Goal: Task Accomplishment & Management: Use online tool/utility

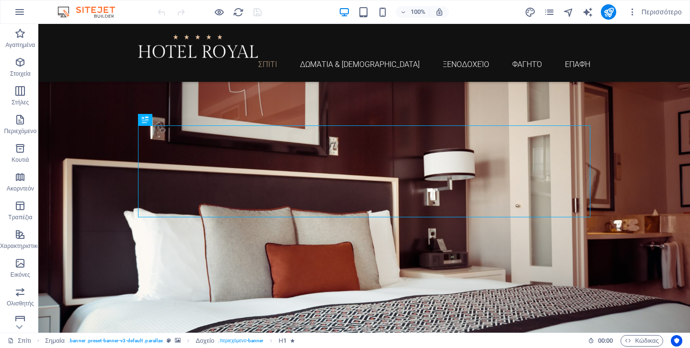
click at [308, 8] on div "100% Περισσότερο" at bounding box center [421, 11] width 530 height 15
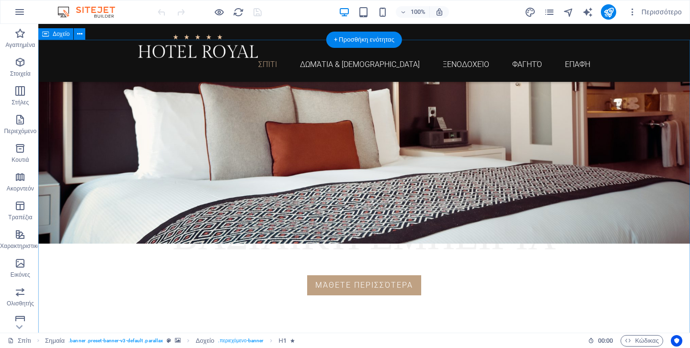
scroll to position [273, 0]
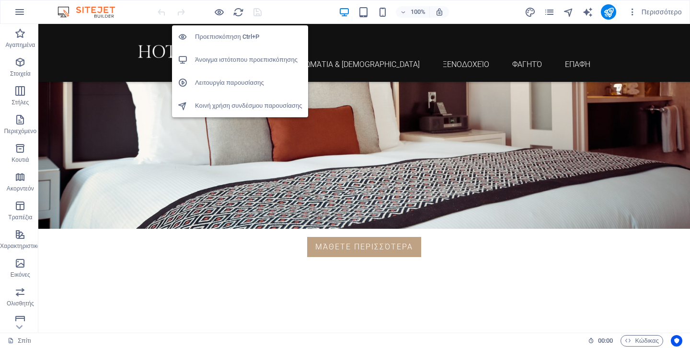
click at [222, 37] on font "Προεπισκόπηση Ctrl+P" at bounding box center [227, 36] width 64 height 7
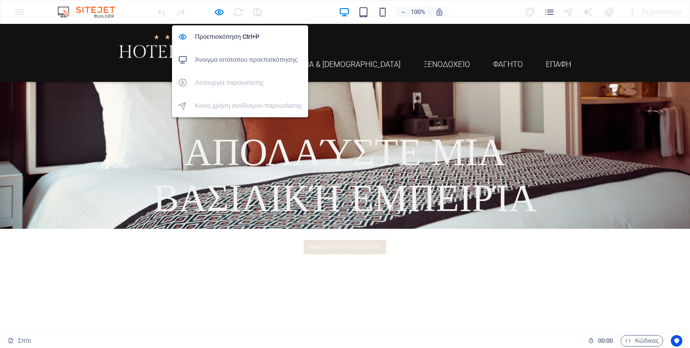
click at [240, 59] on font "Άνοιγμα ιστότοπου προεπισκόπησης" at bounding box center [246, 59] width 102 height 7
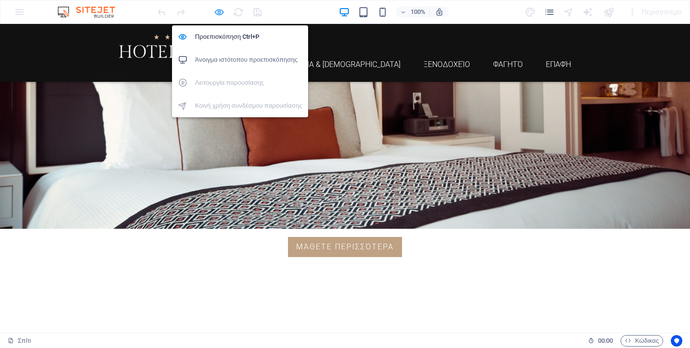
click at [218, 11] on icon "button" at bounding box center [219, 12] width 11 height 11
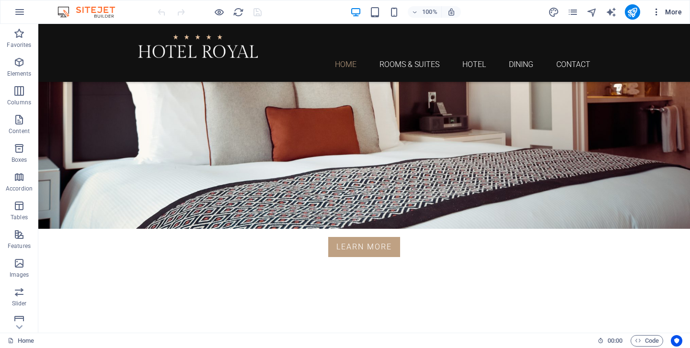
click at [673, 19] on button "More" at bounding box center [666, 11] width 38 height 15
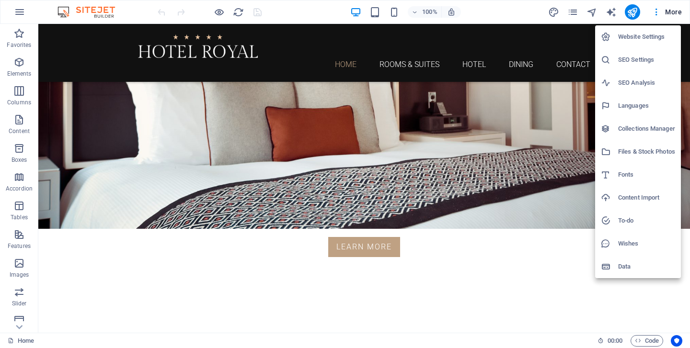
click at [632, 60] on h6 "SEO Settings" at bounding box center [646, 59] width 57 height 11
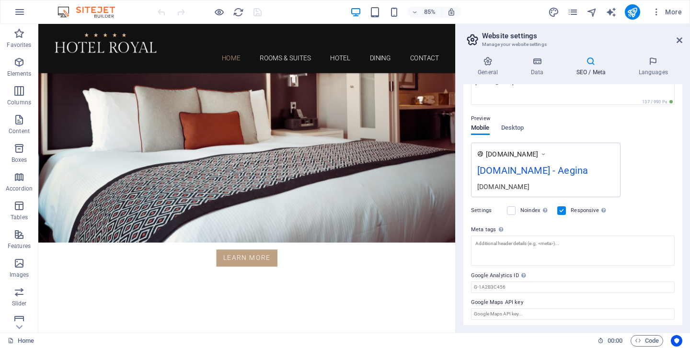
scroll to position [111, 0]
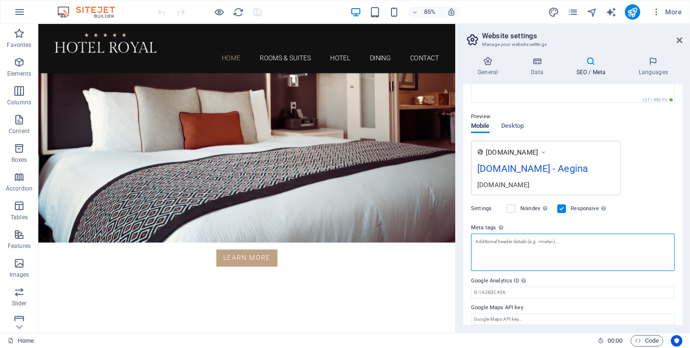
click at [505, 247] on textarea "Meta tags Enter HTML code here that will be placed inside the tags of your webs…" at bounding box center [573, 252] width 204 height 37
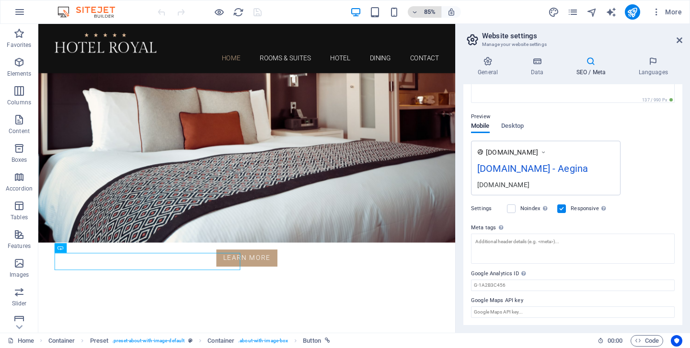
click at [428, 13] on h6 "85%" at bounding box center [429, 11] width 15 height 11
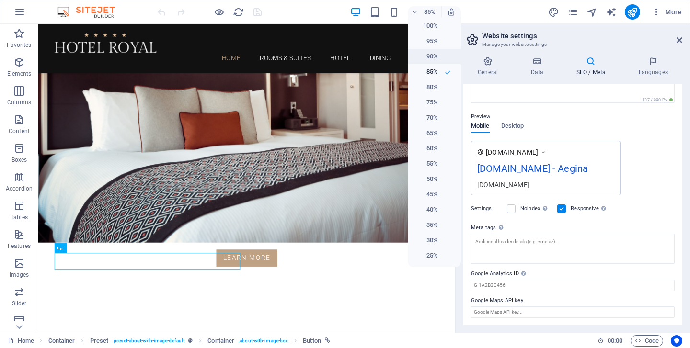
click at [431, 56] on h6 "90%" at bounding box center [425, 56] width 24 height 11
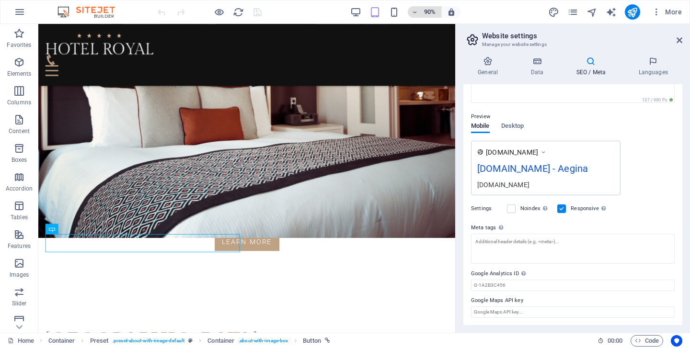
click at [427, 16] on h6 "90%" at bounding box center [429, 11] width 15 height 11
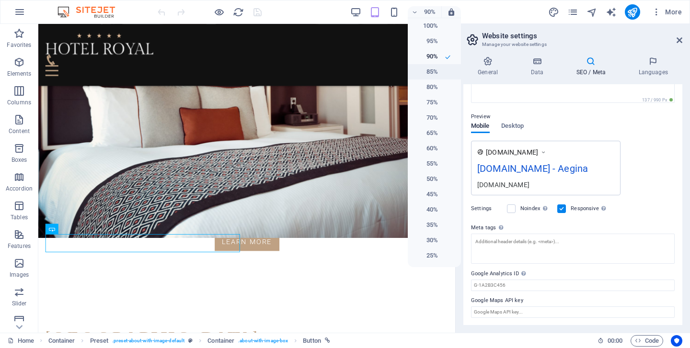
click at [432, 67] on h6 "85%" at bounding box center [425, 71] width 24 height 11
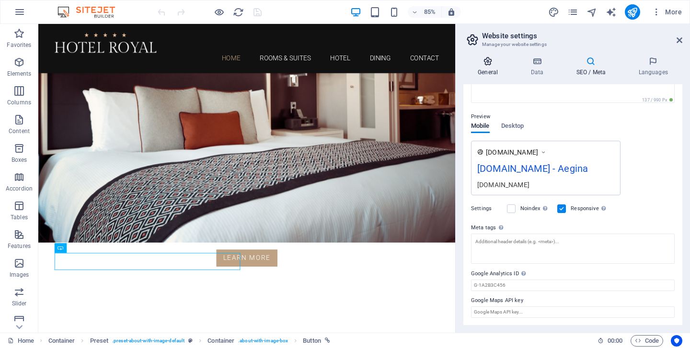
click at [488, 64] on icon at bounding box center [487, 62] width 49 height 10
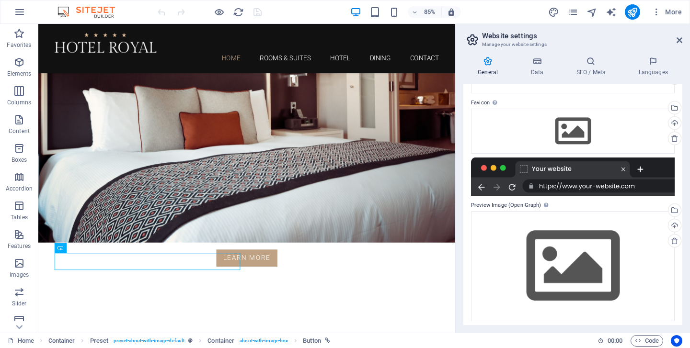
scroll to position [85, 0]
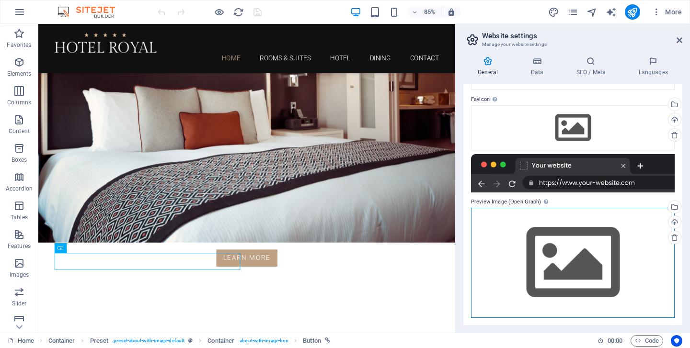
click at [588, 243] on div "Drag files here, click to choose files or select files from Files or our free s…" at bounding box center [573, 263] width 204 height 110
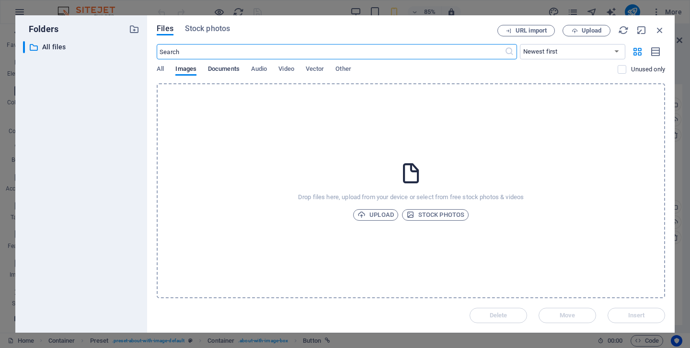
click at [232, 68] on span "Documents" at bounding box center [224, 69] width 32 height 13
click at [261, 69] on span "Audio" at bounding box center [259, 69] width 16 height 13
click at [277, 68] on div "All Images Documents Audio Video Vector Other" at bounding box center [387, 74] width 461 height 18
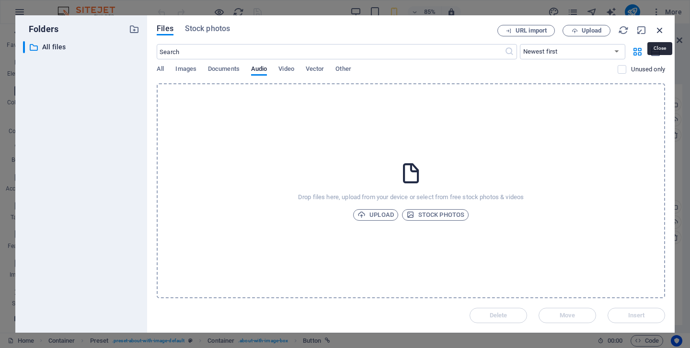
click at [661, 31] on icon "button" at bounding box center [659, 30] width 11 height 11
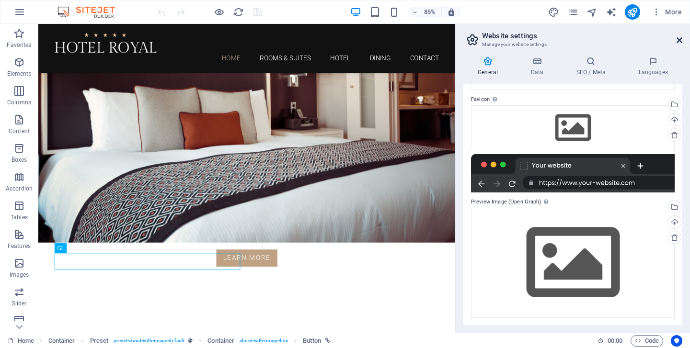
click at [679, 39] on icon at bounding box center [679, 40] width 6 height 8
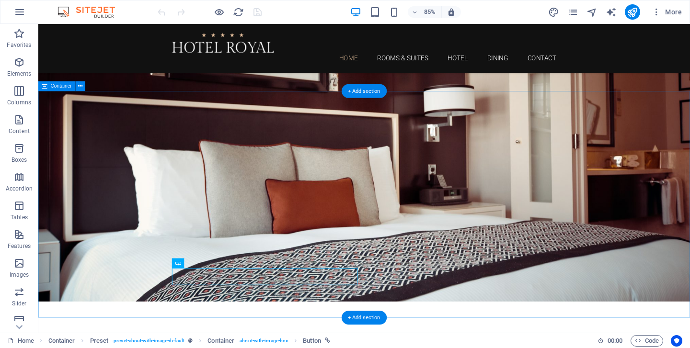
scroll to position [0, 0]
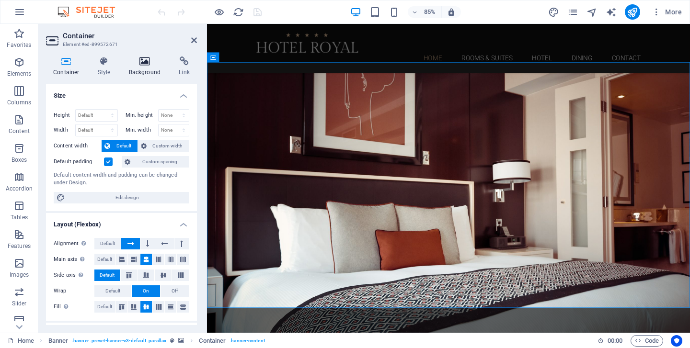
click at [141, 64] on icon at bounding box center [145, 62] width 46 height 10
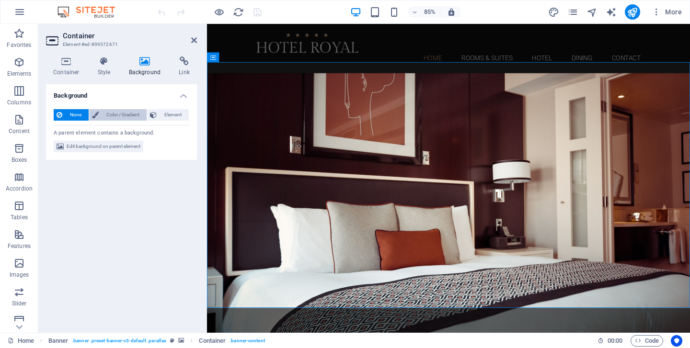
click at [122, 114] on span "Color / Gradient" at bounding box center [123, 114] width 42 height 11
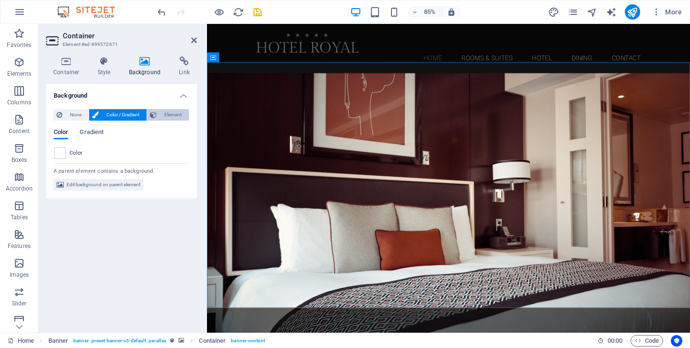
click at [172, 113] on span "Element" at bounding box center [172, 114] width 26 height 11
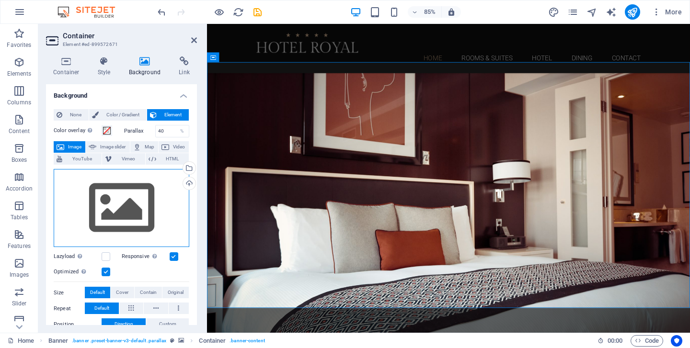
click at [117, 216] on div "Drag files here, click to choose files or select files from Files or our free s…" at bounding box center [122, 208] width 136 height 79
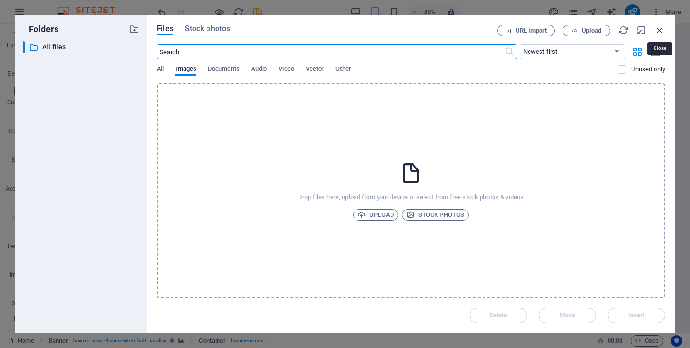
click at [659, 30] on icon "button" at bounding box center [659, 30] width 11 height 11
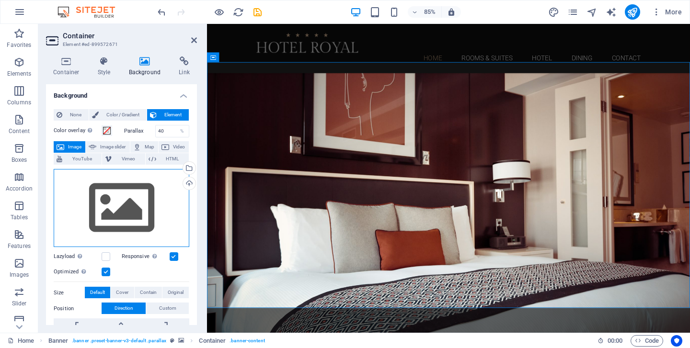
click at [114, 222] on div "Drag files here, click to choose files or select files from Files or our free s…" at bounding box center [122, 208] width 136 height 79
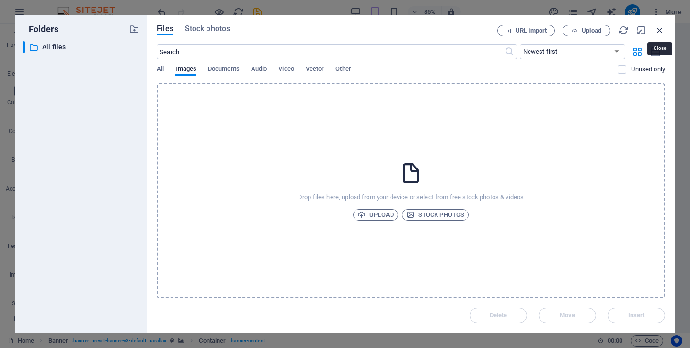
click at [657, 29] on icon "button" at bounding box center [659, 30] width 11 height 11
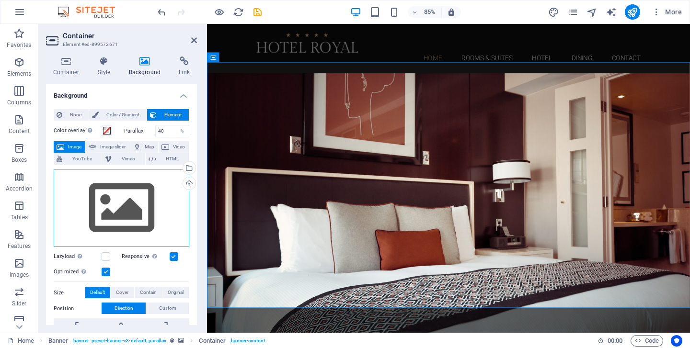
click at [138, 207] on div "Drag files here, click to choose files or select files from Files or our free s…" at bounding box center [122, 208] width 136 height 79
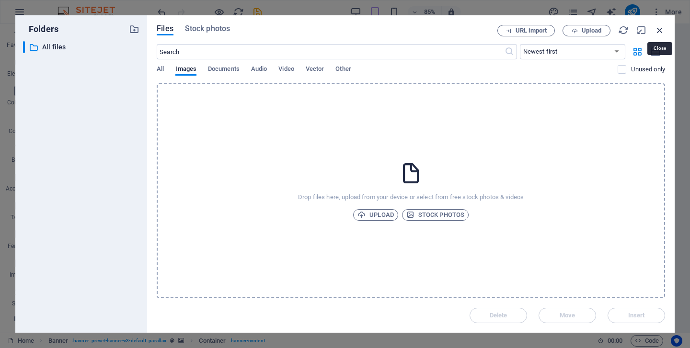
click at [658, 30] on icon "button" at bounding box center [659, 30] width 11 height 11
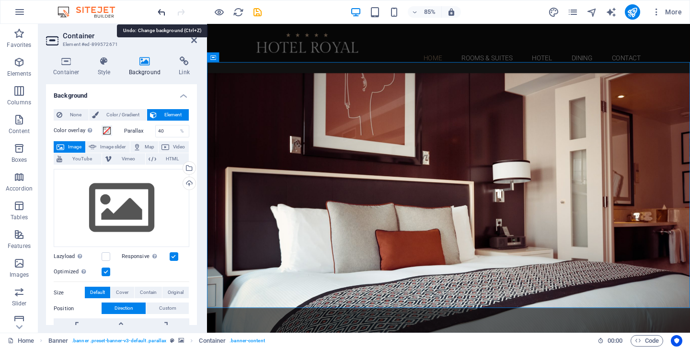
click at [159, 11] on icon "undo" at bounding box center [161, 12] width 11 height 11
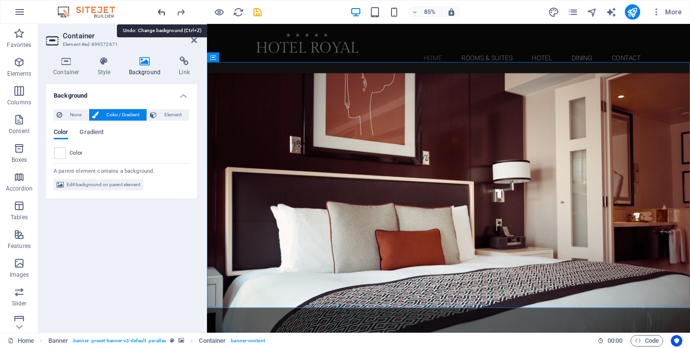
click at [159, 13] on icon "undo" at bounding box center [161, 12] width 11 height 11
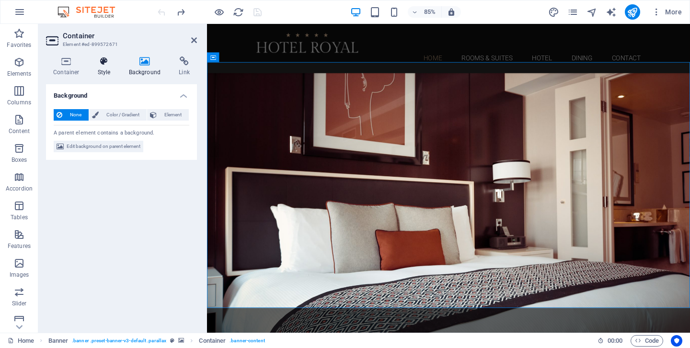
click at [105, 66] on icon at bounding box center [104, 62] width 27 height 10
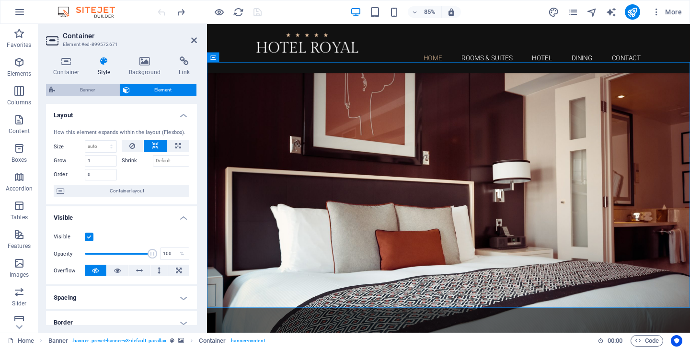
click at [94, 89] on span "Banner" at bounding box center [87, 89] width 59 height 11
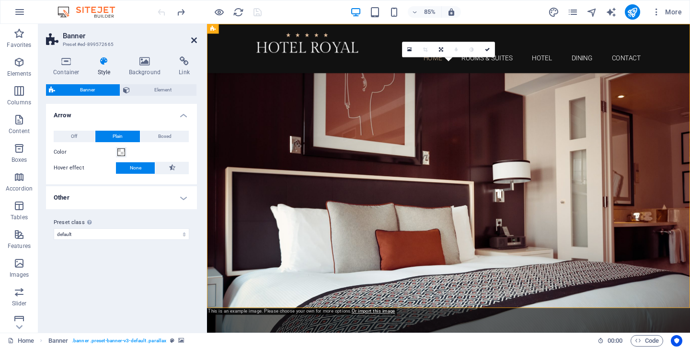
click at [193, 42] on icon at bounding box center [194, 40] width 6 height 8
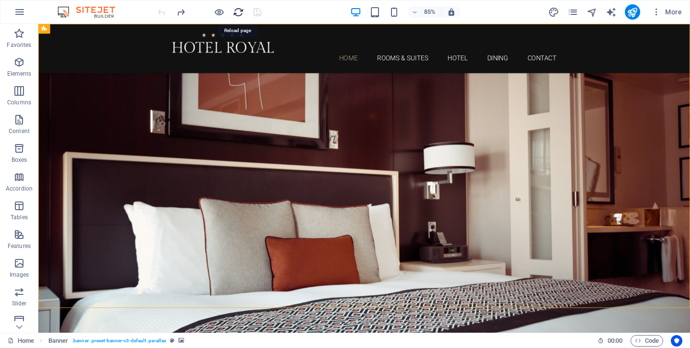
click at [238, 11] on icon "reload" at bounding box center [238, 12] width 11 height 11
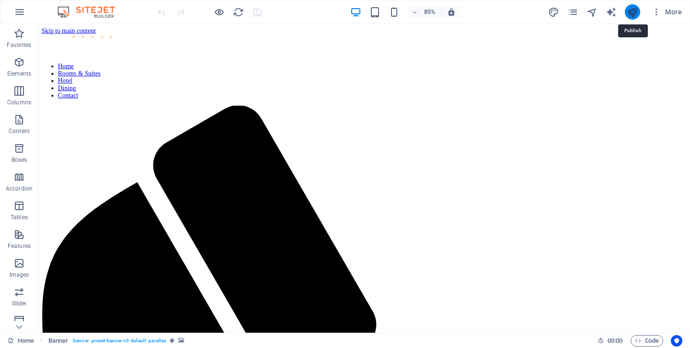
click at [633, 11] on icon "publish" at bounding box center [631, 12] width 11 height 11
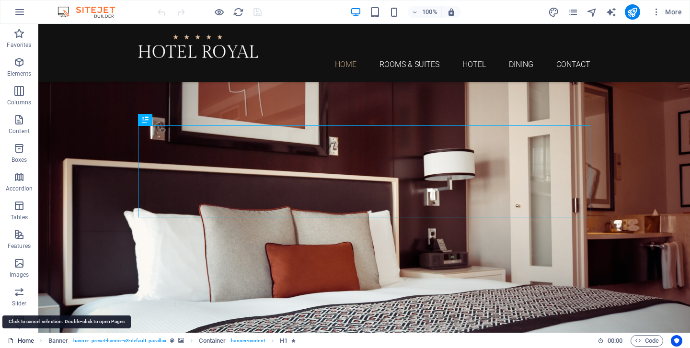
click at [26, 342] on link "Home" at bounding box center [21, 340] width 26 height 11
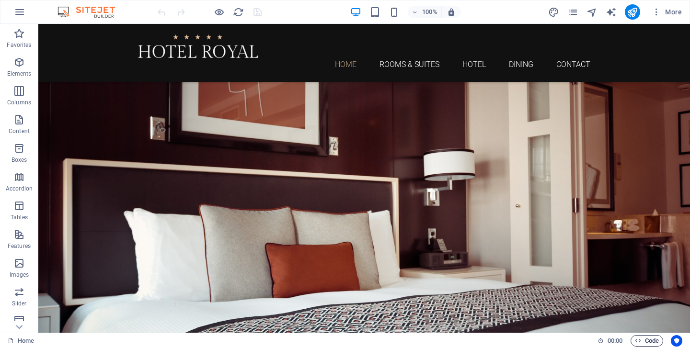
click at [651, 342] on span "Code" at bounding box center [646, 340] width 24 height 11
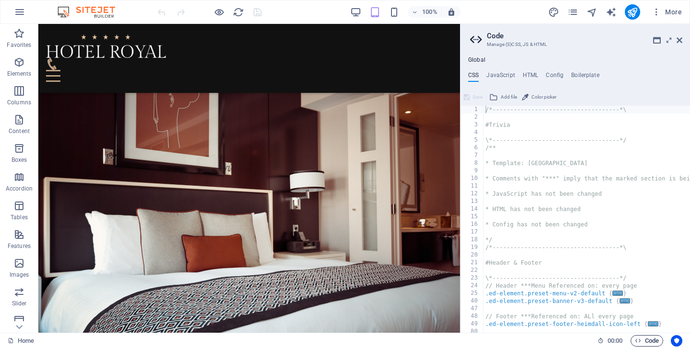
click at [651, 342] on span "Code" at bounding box center [646, 340] width 24 height 11
click at [679, 42] on icon at bounding box center [679, 40] width 6 height 8
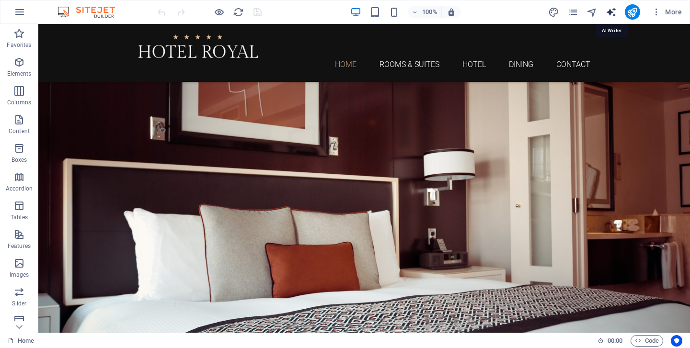
click at [610, 10] on icon "text_generator" at bounding box center [610, 12] width 11 height 11
select select "English"
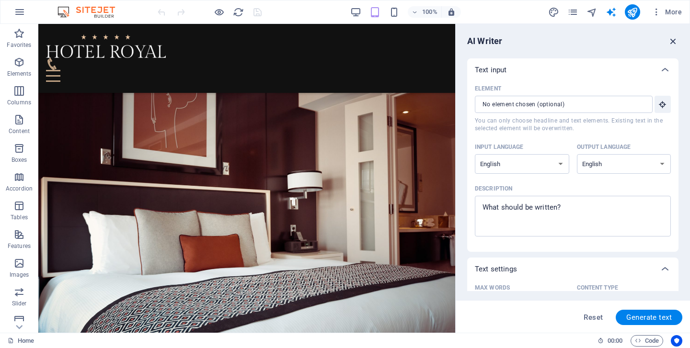
click at [673, 41] on icon "button" at bounding box center [673, 41] width 11 height 11
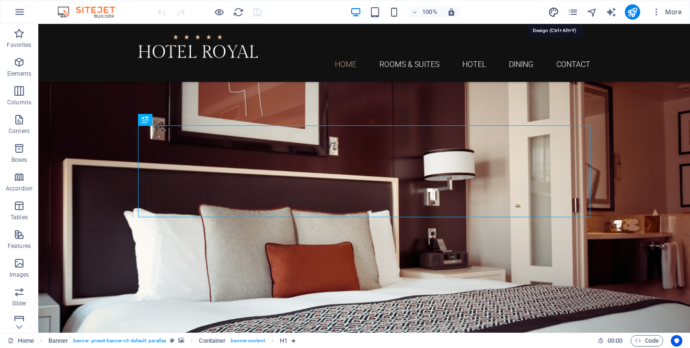
click at [551, 13] on icon "design" at bounding box center [553, 12] width 11 height 11
select select "rem"
select select "300"
select select "px"
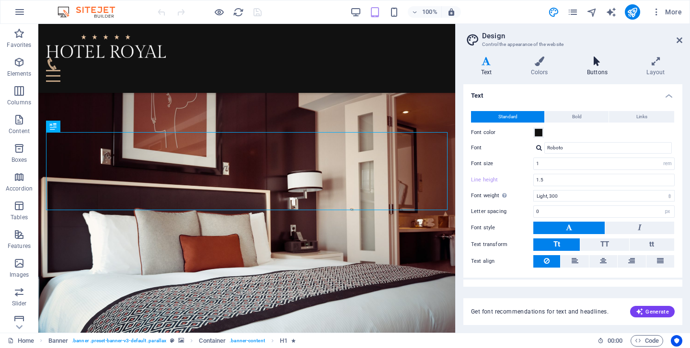
click at [598, 63] on icon at bounding box center [597, 62] width 56 height 10
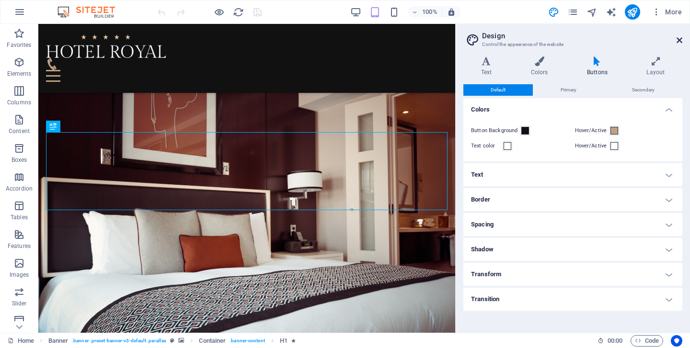
click at [679, 40] on icon at bounding box center [679, 40] width 6 height 8
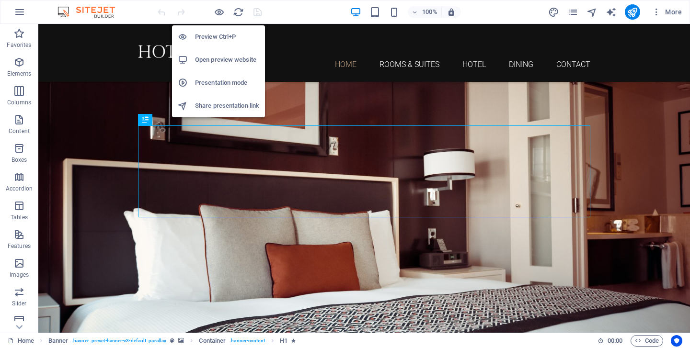
drag, startPoint x: 219, startPoint y: 13, endPoint x: 217, endPoint y: 19, distance: 6.4
click at [218, 15] on icon "button" at bounding box center [219, 12] width 11 height 11
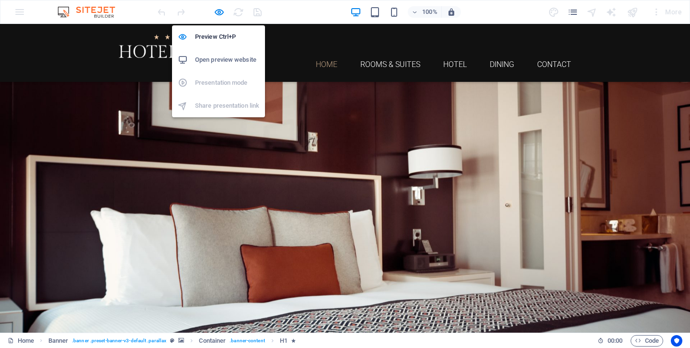
click at [213, 61] on h6 "Open preview website" at bounding box center [227, 59] width 64 height 11
click at [216, 12] on icon "button" at bounding box center [219, 12] width 11 height 11
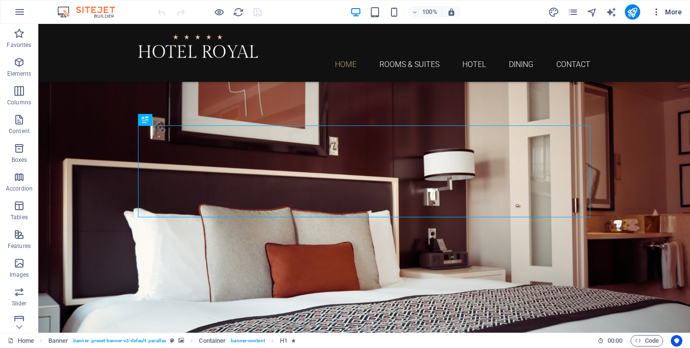
click at [671, 12] on span "More" at bounding box center [666, 12] width 30 height 10
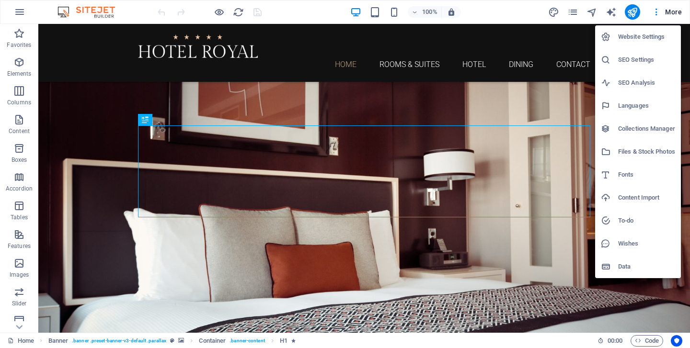
click at [637, 37] on h6 "Website Settings" at bounding box center [646, 36] width 57 height 11
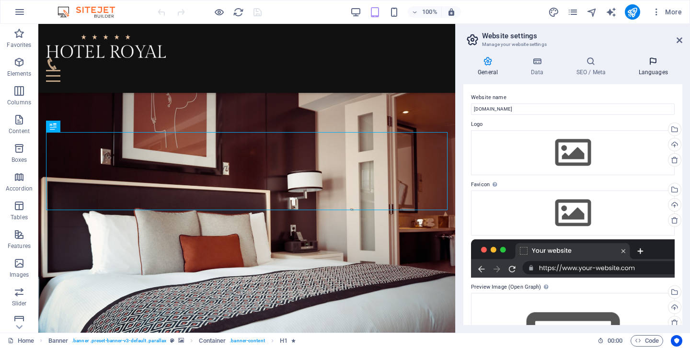
click at [648, 64] on icon at bounding box center [652, 62] width 58 height 10
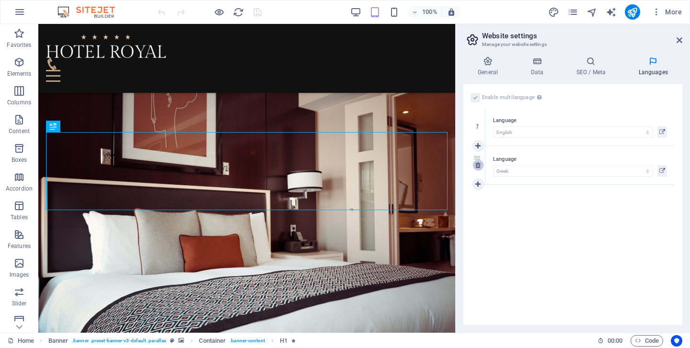
click at [478, 167] on icon at bounding box center [477, 165] width 5 height 7
click at [664, 135] on icon at bounding box center [662, 131] width 6 height 11
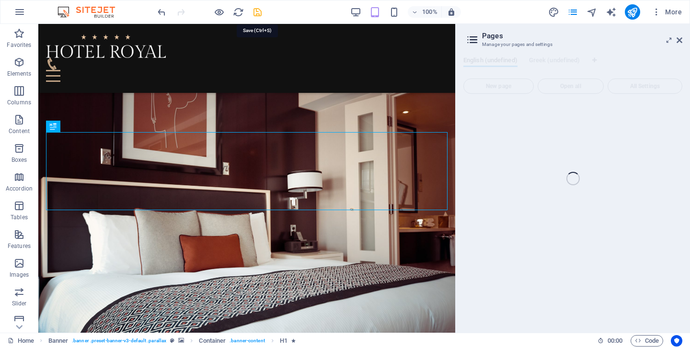
click at [257, 11] on icon "save" at bounding box center [257, 12] width 11 height 11
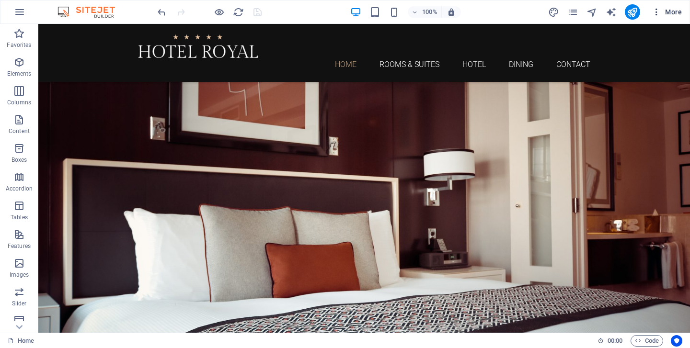
click at [677, 11] on span "More" at bounding box center [666, 12] width 30 height 10
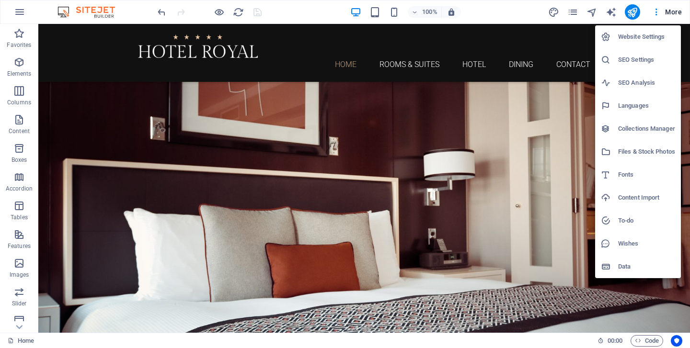
click at [634, 102] on h6 "Languages" at bounding box center [646, 105] width 57 height 11
select select "41"
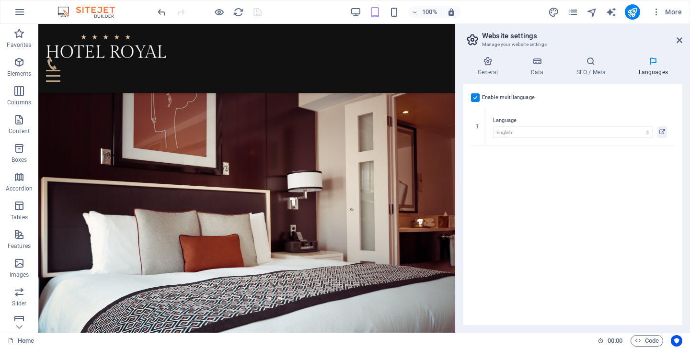
click at [474, 101] on label at bounding box center [475, 97] width 9 height 9
click at [0, 0] on input "Enable multilanguage To disable multilanguage delete all languages until only o…" at bounding box center [0, 0] width 0 height 0
click at [587, 65] on icon at bounding box center [590, 62] width 58 height 10
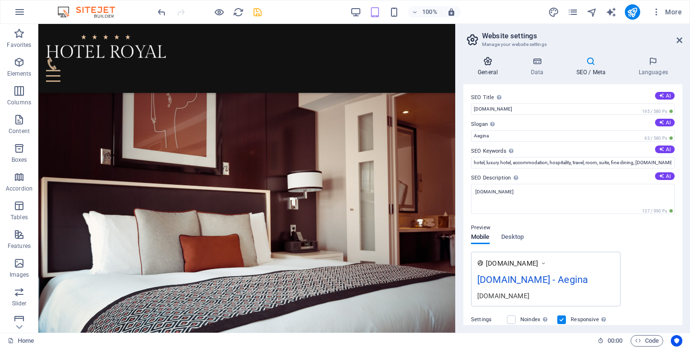
click at [487, 64] on icon at bounding box center [487, 62] width 49 height 10
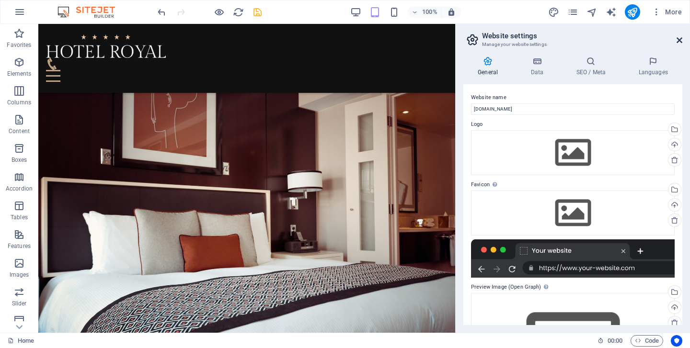
click at [678, 40] on icon at bounding box center [679, 40] width 6 height 8
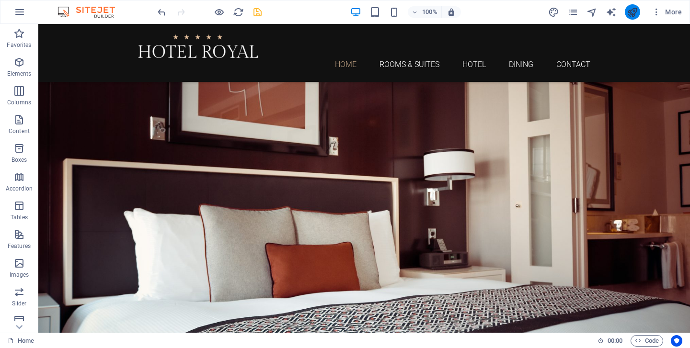
click at [633, 19] on button "publish" at bounding box center [631, 11] width 15 height 15
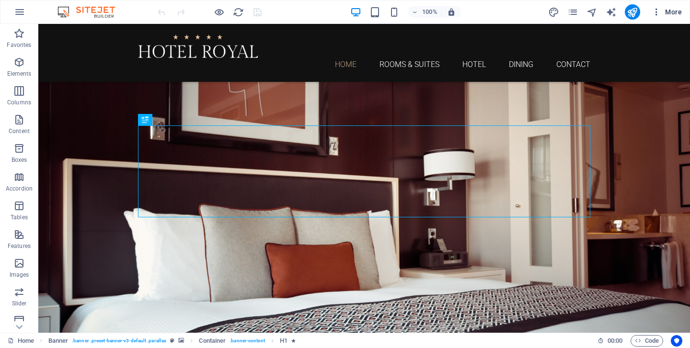
click at [671, 17] on button "More" at bounding box center [666, 11] width 38 height 15
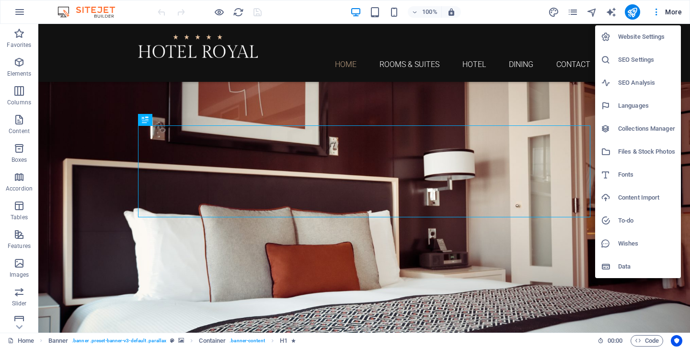
click at [642, 105] on h6 "Languages" at bounding box center [646, 105] width 57 height 11
select select "41"
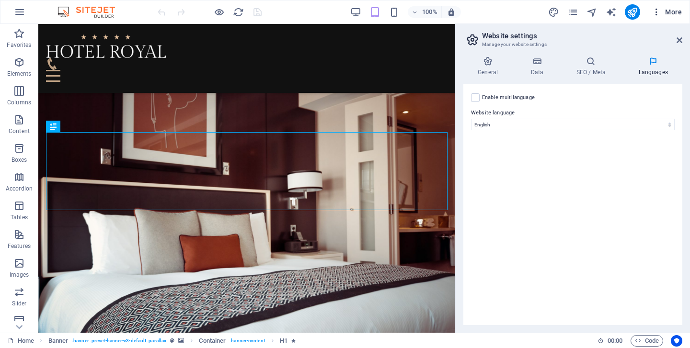
click at [672, 13] on span "More" at bounding box center [666, 12] width 30 height 10
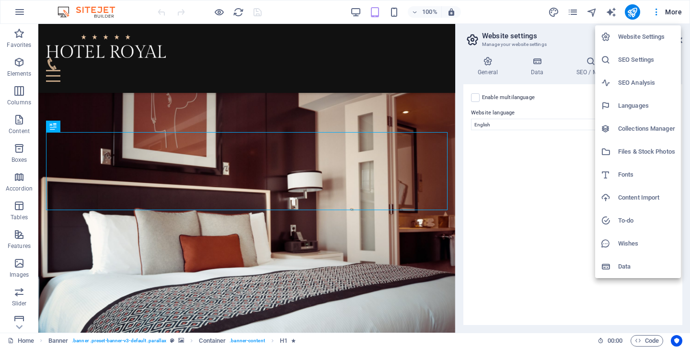
click at [643, 37] on h6 "Website Settings" at bounding box center [646, 36] width 57 height 11
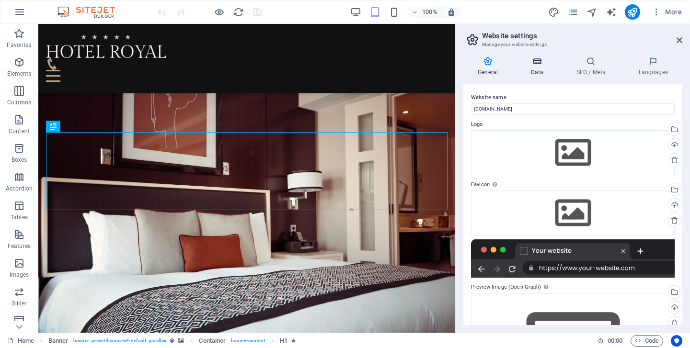
click at [529, 68] on h4 "Data" at bounding box center [538, 67] width 45 height 20
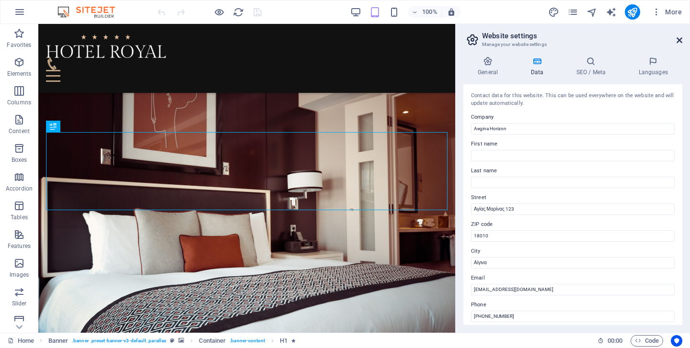
click at [679, 41] on icon at bounding box center [679, 40] width 6 height 8
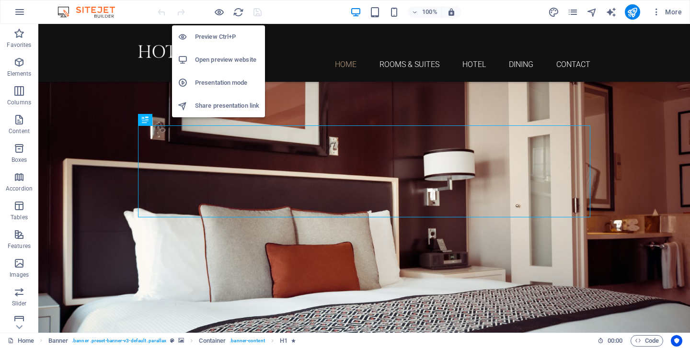
click at [213, 61] on h6 "Open preview website" at bounding box center [227, 59] width 64 height 11
click at [224, 81] on h6 "Presentation mode" at bounding box center [227, 82] width 64 height 11
click at [226, 105] on h6 "Share presentation link" at bounding box center [227, 105] width 64 height 11
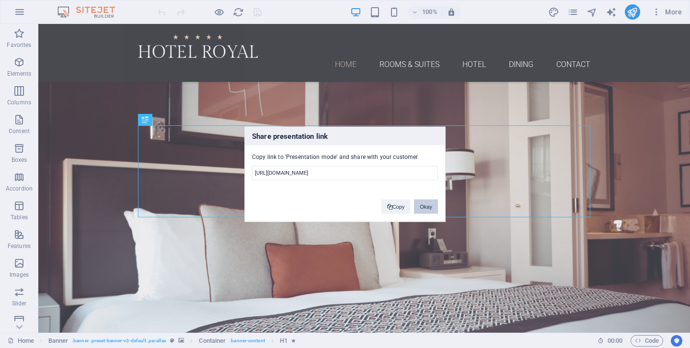
click at [427, 205] on button "Okay" at bounding box center [426, 206] width 24 height 14
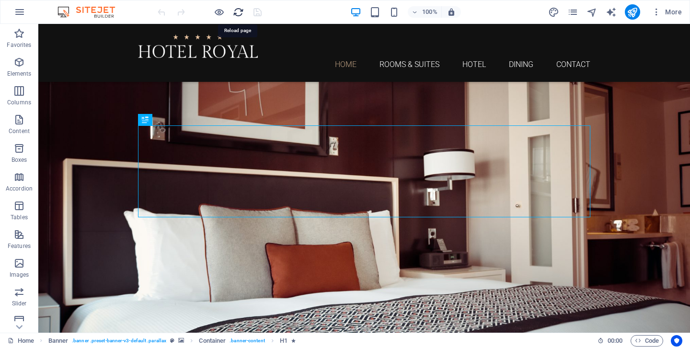
click at [241, 14] on icon "reload" at bounding box center [238, 12] width 11 height 11
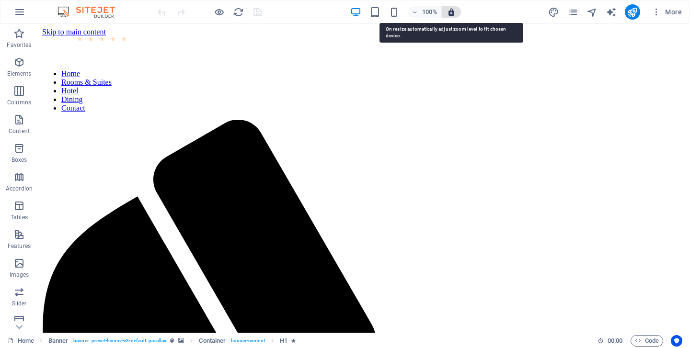
click at [455, 13] on icon "button" at bounding box center [451, 12] width 9 height 9
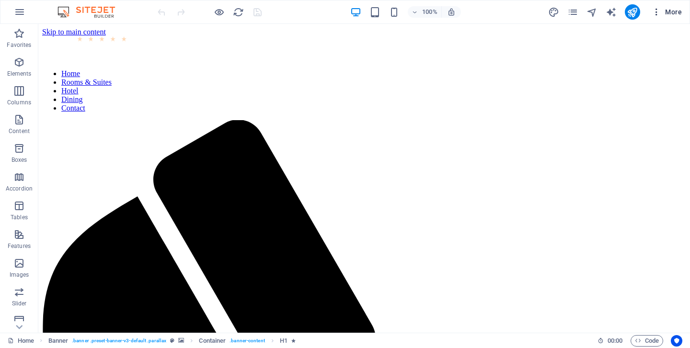
click at [672, 10] on span "More" at bounding box center [666, 12] width 30 height 10
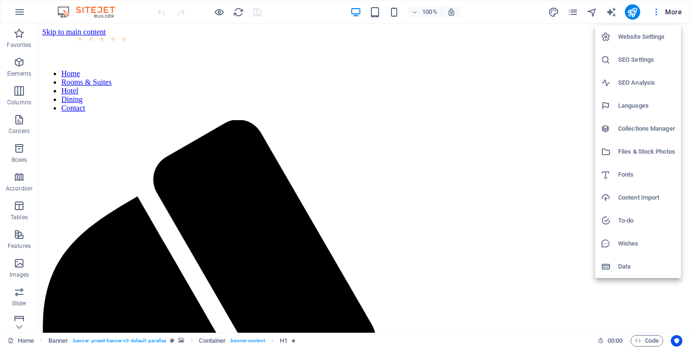
click at [628, 171] on h6 "Fonts" at bounding box center [646, 174] width 57 height 11
select select "popularity"
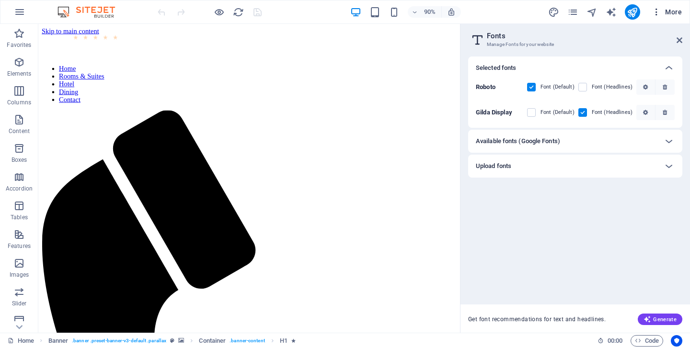
click at [672, 11] on span "More" at bounding box center [666, 12] width 30 height 10
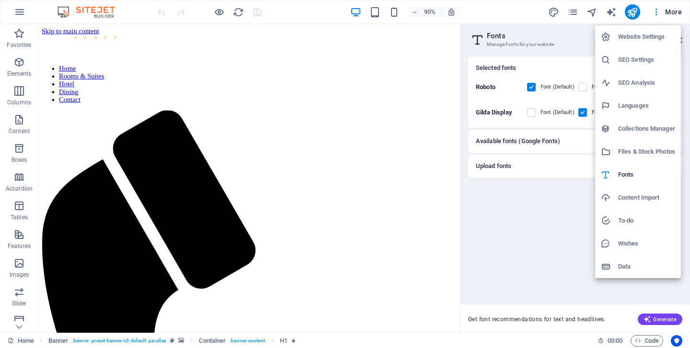
click at [627, 241] on h6 "Wishes" at bounding box center [646, 243] width 57 height 11
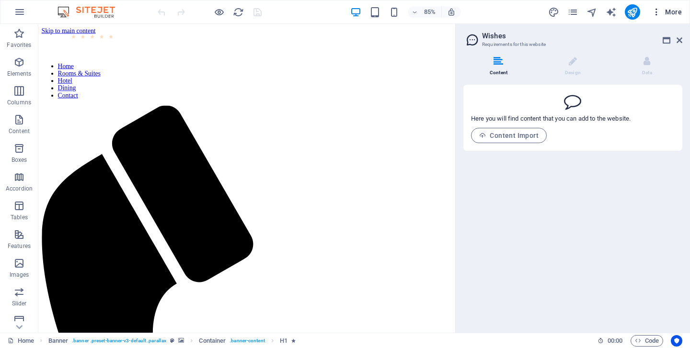
click at [672, 12] on span "More" at bounding box center [666, 12] width 30 height 10
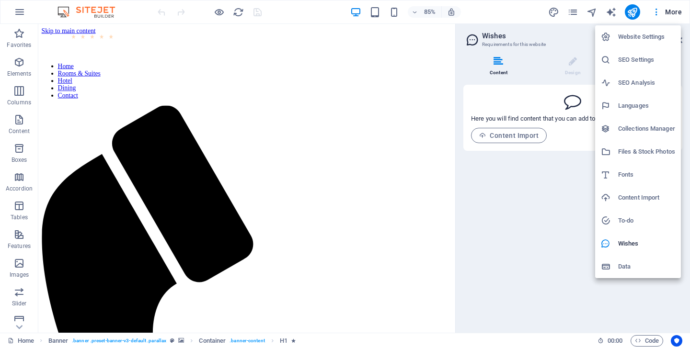
click at [623, 265] on h6 "Data" at bounding box center [646, 266] width 57 height 11
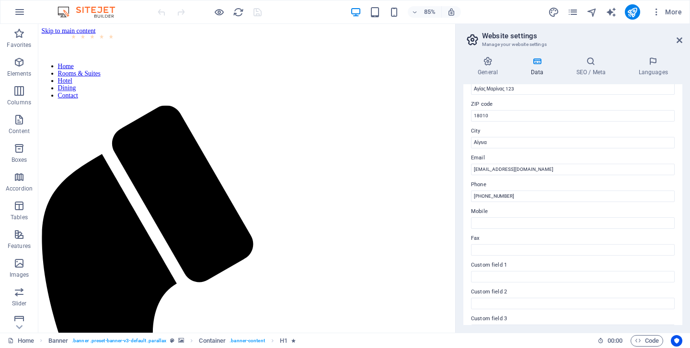
scroll to position [219, 0]
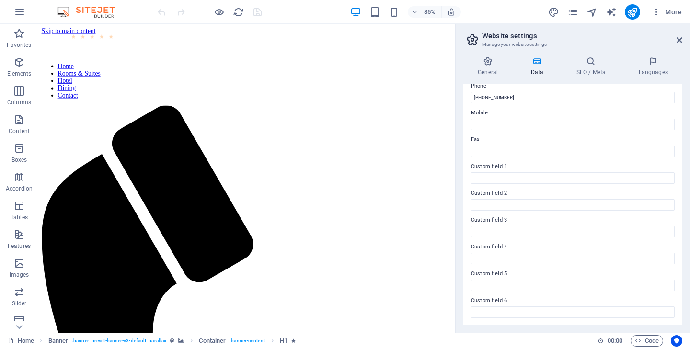
click at [682, 41] on aside "Website settings Manage your website settings General Data SEO / Meta Languages…" at bounding box center [572, 178] width 235 height 309
click at [679, 36] on h2 "Website settings" at bounding box center [582, 36] width 200 height 9
click at [679, 37] on icon at bounding box center [679, 40] width 6 height 8
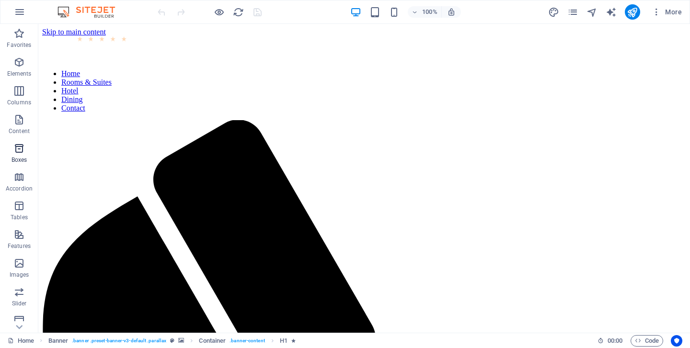
click at [20, 153] on icon "button" at bounding box center [18, 148] width 11 height 11
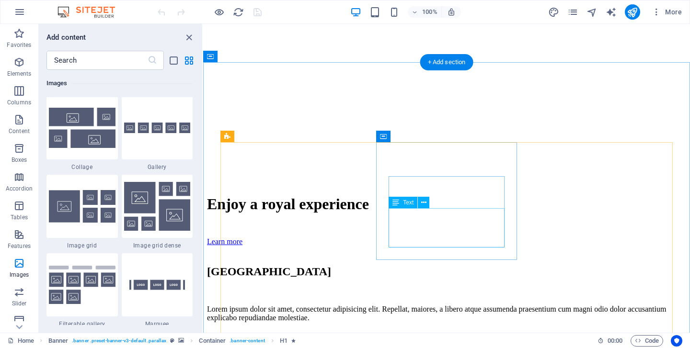
scroll to position [874, 0]
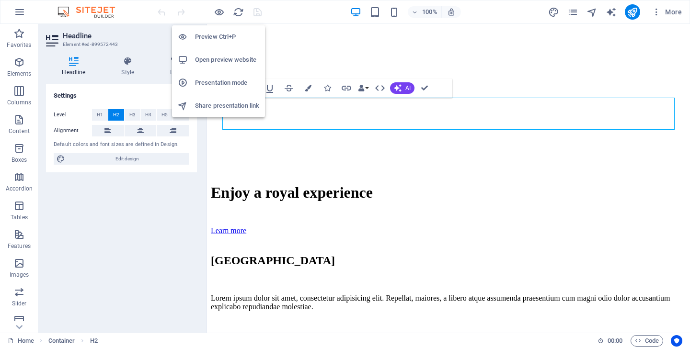
click at [224, 59] on h6 "Open preview website" at bounding box center [227, 59] width 64 height 11
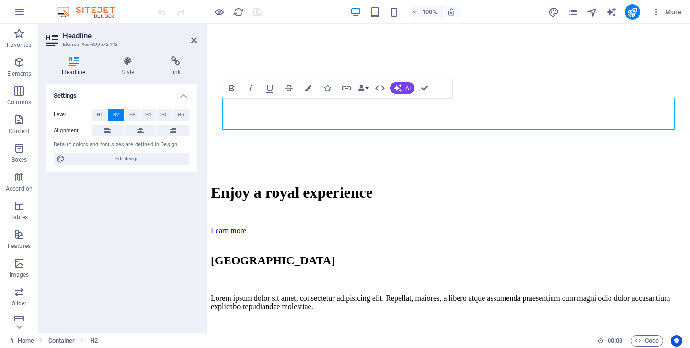
click at [489, 14] on div "100% More" at bounding box center [421, 11] width 530 height 15
click at [670, 11] on span "More" at bounding box center [666, 12] width 30 height 10
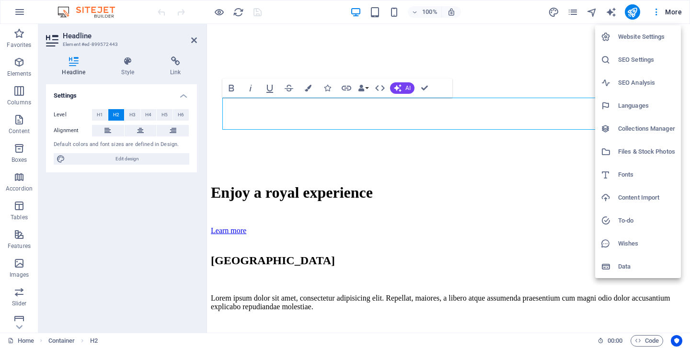
click at [641, 36] on h6 "Website Settings" at bounding box center [646, 36] width 57 height 11
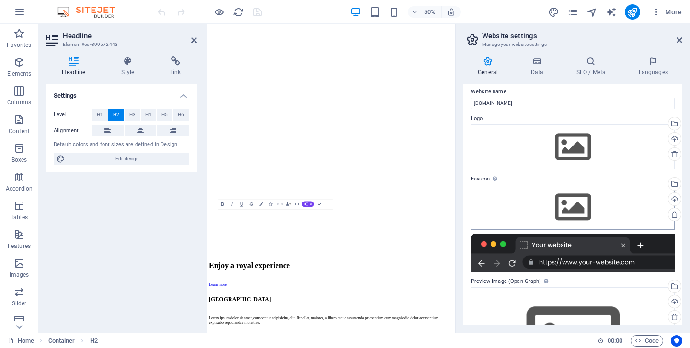
scroll to position [85, 0]
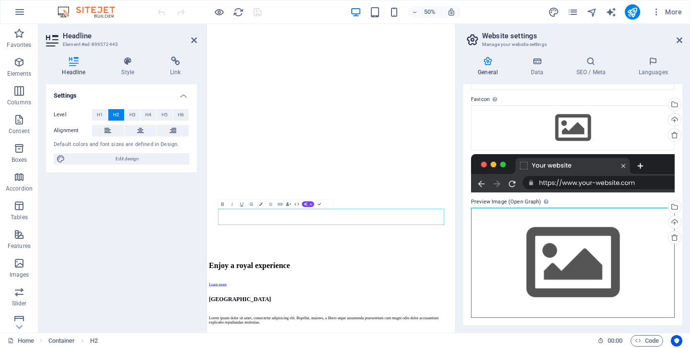
click at [576, 273] on div "Drag files here, click to choose files or select files from Files or our free s…" at bounding box center [573, 263] width 204 height 110
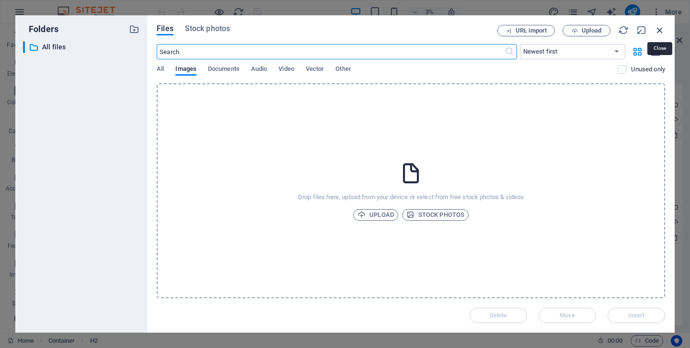
click at [661, 28] on icon "button" at bounding box center [659, 30] width 11 height 11
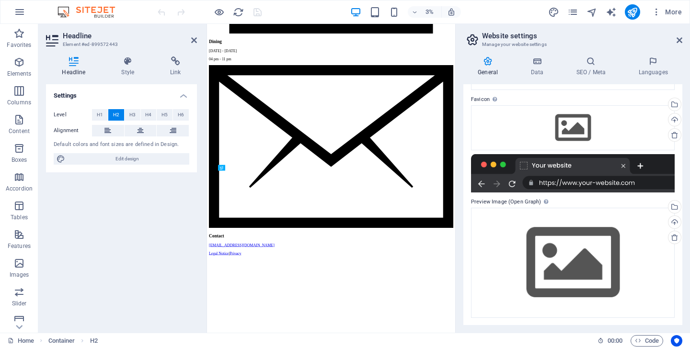
scroll to position [951, 0]
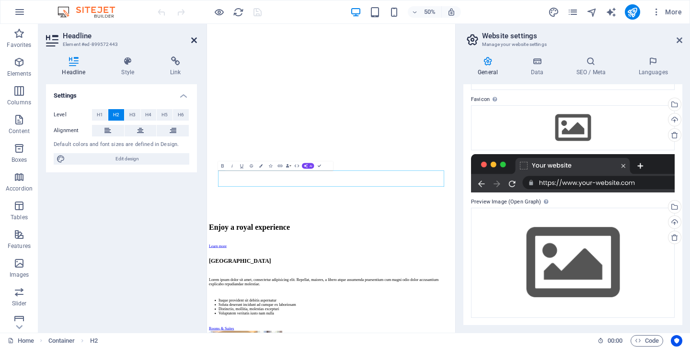
click at [191, 41] on icon at bounding box center [194, 40] width 6 height 8
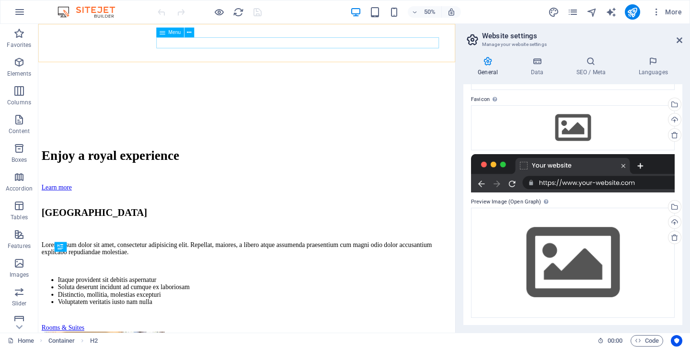
scroll to position [717, 0]
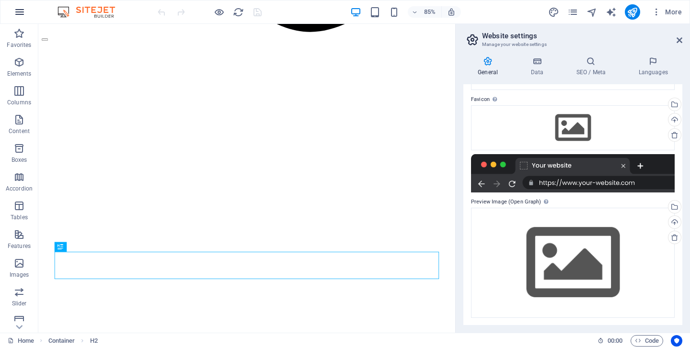
click at [19, 14] on icon "button" at bounding box center [19, 11] width 11 height 11
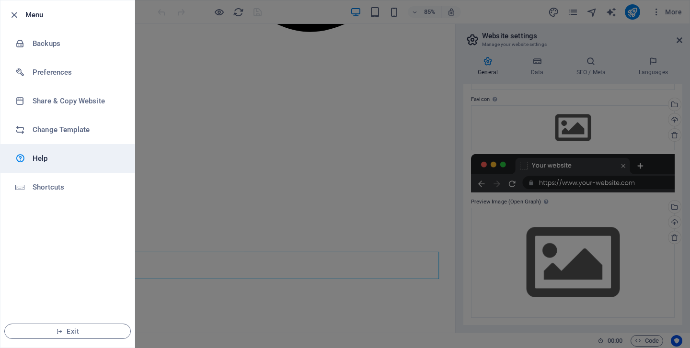
click at [41, 156] on h6 "Help" at bounding box center [77, 158] width 89 height 11
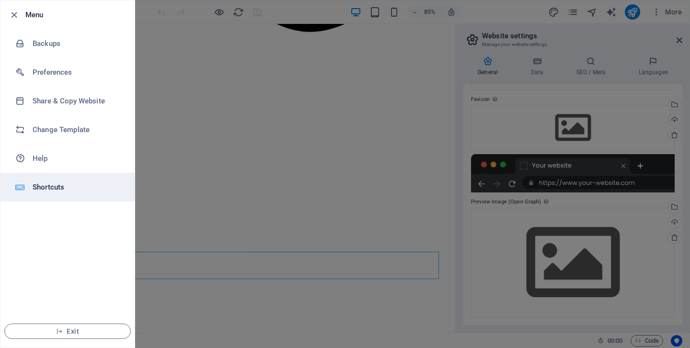
click at [56, 187] on h6 "Shortcuts" at bounding box center [77, 186] width 89 height 11
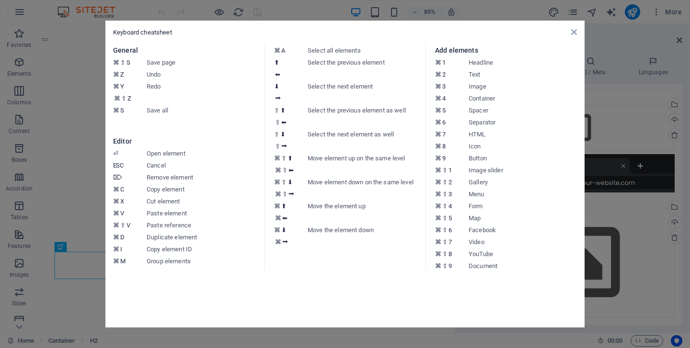
click at [15, 17] on aside "Keyboard cheatsheet General ⌘ ⇧ S Save page ⌘ Z Undo ⌘ Y ⌘ ⇧ Z Redo ⌘ S Save al…" at bounding box center [345, 174] width 690 height 348
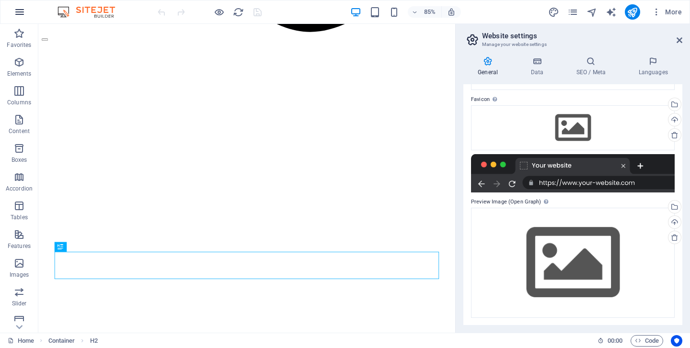
click at [22, 14] on icon "button" at bounding box center [19, 11] width 11 height 11
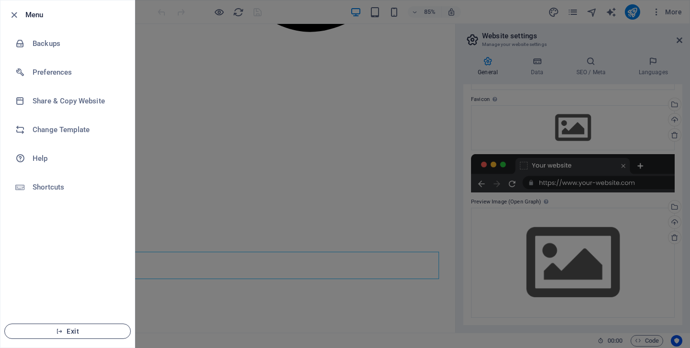
click at [75, 334] on span "Exit" at bounding box center [67, 332] width 110 height 8
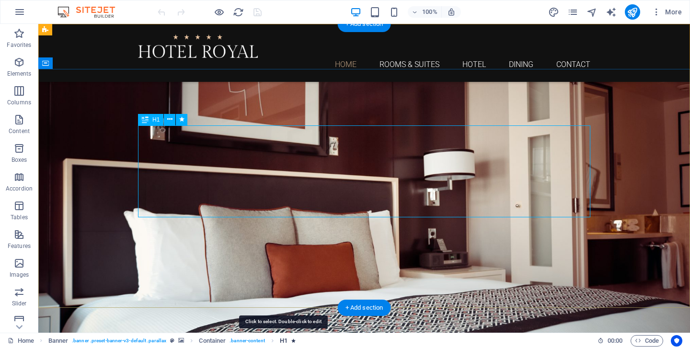
click at [283, 340] on span "H1" at bounding box center [284, 340] width 8 height 11
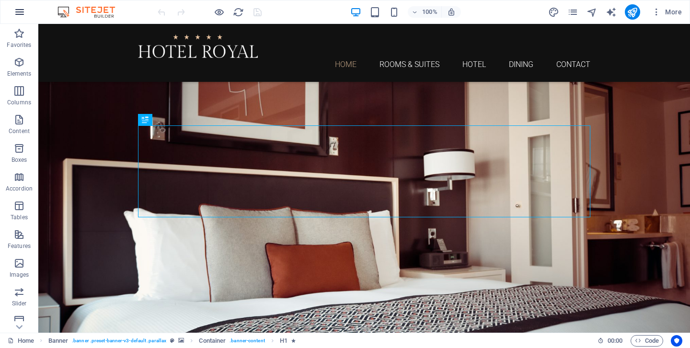
click at [19, 10] on icon "button" at bounding box center [19, 11] width 11 height 11
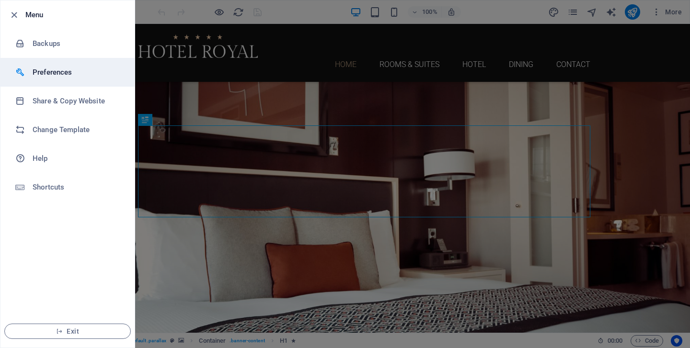
click at [54, 73] on h6 "Preferences" at bounding box center [77, 72] width 89 height 11
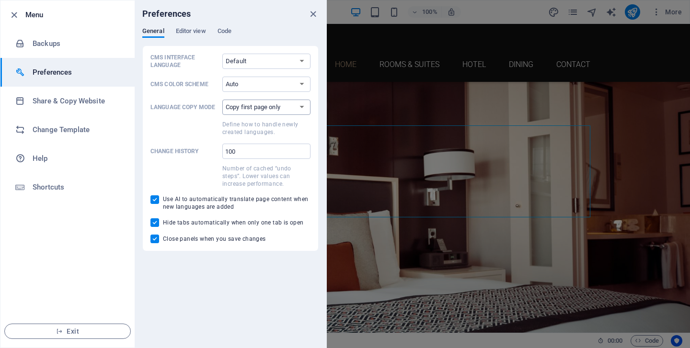
click at [265, 105] on select "Copy first page only Copy all pages" at bounding box center [266, 107] width 88 height 15
click at [222, 100] on select "Copy first page only Copy all pages" at bounding box center [266, 107] width 88 height 15
click at [273, 67] on select "Default Deutsch English Español Français Magyar Italiano Nederlands Polski Port…" at bounding box center [266, 61] width 88 height 15
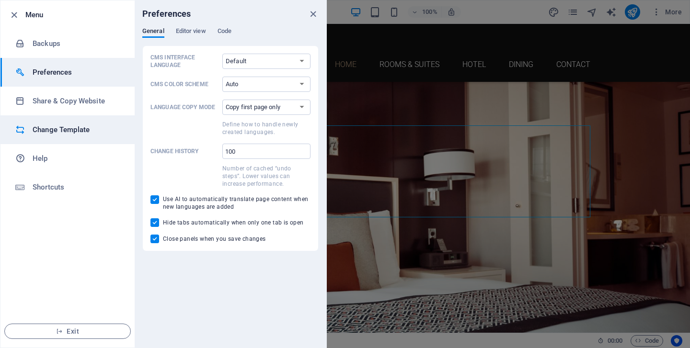
click at [53, 136] on li "Change Template" at bounding box center [67, 129] width 134 height 29
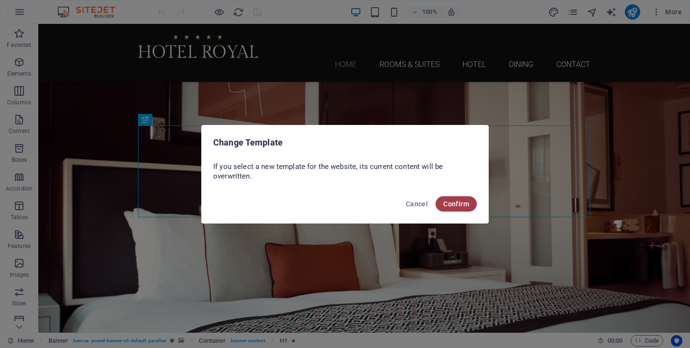
click at [462, 205] on span "Confirm" at bounding box center [456, 204] width 26 height 8
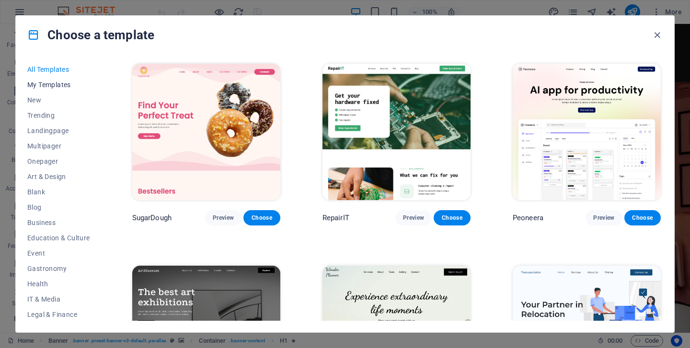
click at [47, 80] on button "My Templates" at bounding box center [58, 84] width 63 height 15
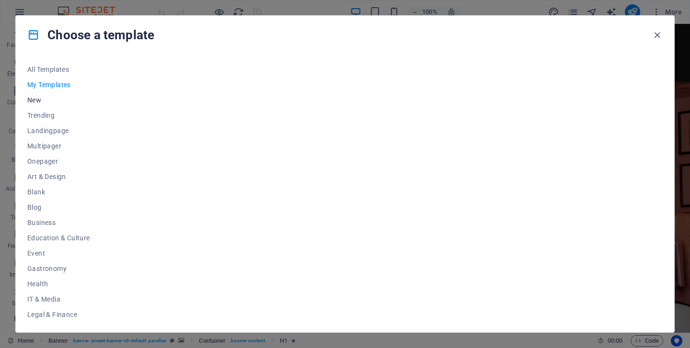
click at [36, 99] on span "New" at bounding box center [58, 100] width 63 height 8
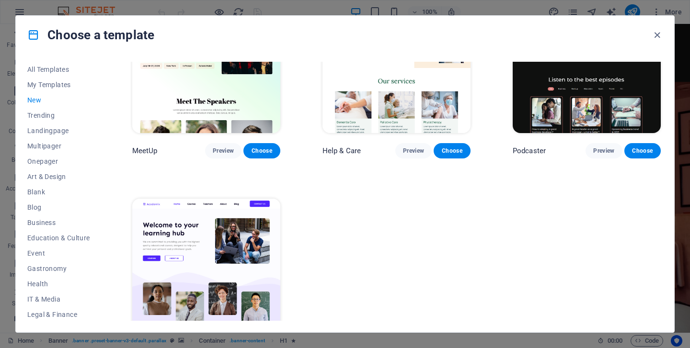
scroll to position [706, 0]
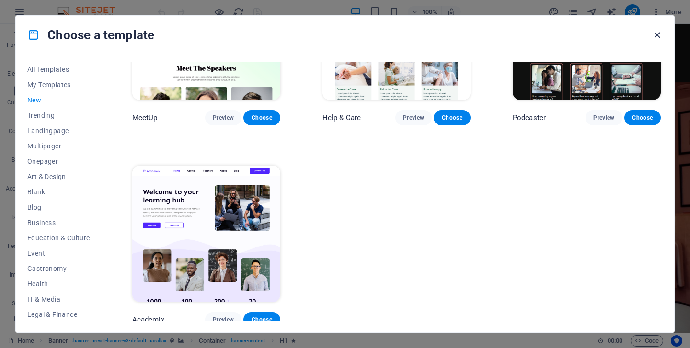
click at [656, 33] on icon "button" at bounding box center [656, 35] width 11 height 11
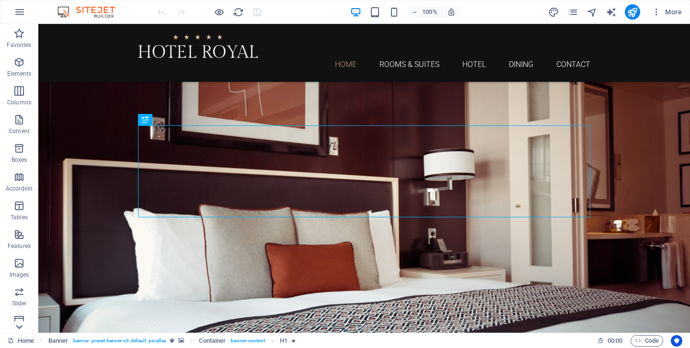
click at [18, 36] on icon at bounding box center [18, 29] width 13 height 13
click at [19, 13] on icon "button" at bounding box center [19, 11] width 11 height 11
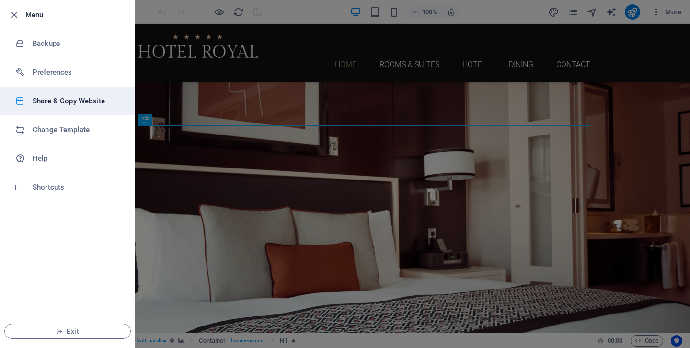
click at [65, 98] on h6 "Share & Copy Website" at bounding box center [77, 100] width 89 height 11
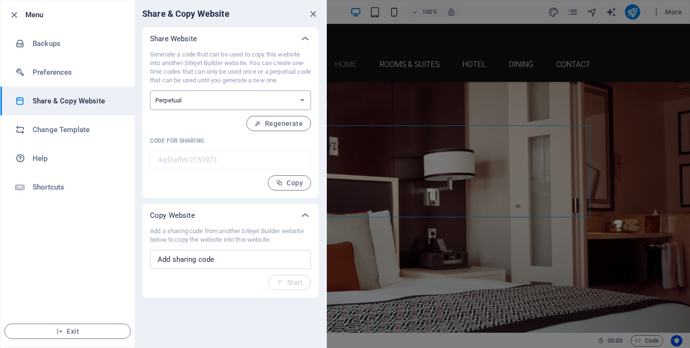
click at [196, 100] on select "One-time Perpetual" at bounding box center [230, 101] width 161 height 20
click at [230, 261] on input "text" at bounding box center [230, 259] width 161 height 19
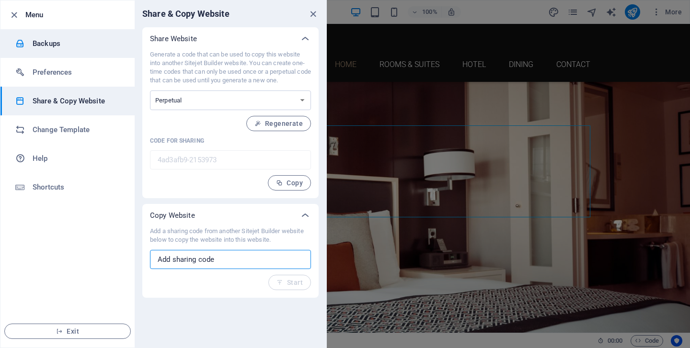
click at [45, 39] on h6 "Backups" at bounding box center [77, 43] width 89 height 11
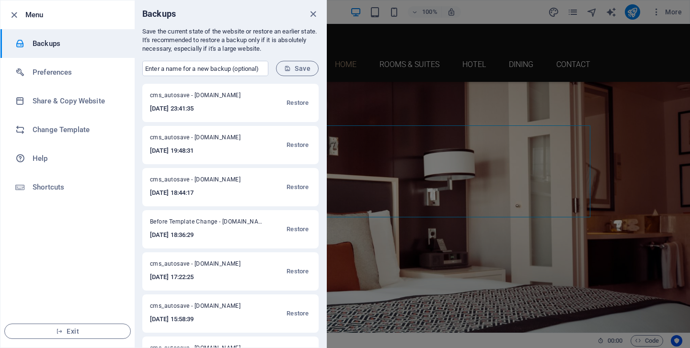
scroll to position [35, 0]
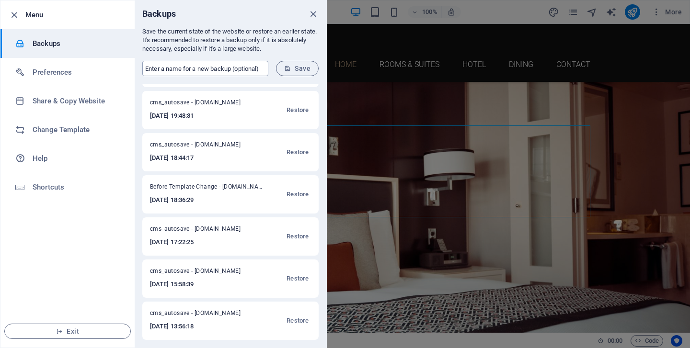
click at [243, 69] on input "text" at bounding box center [205, 68] width 126 height 15
click at [73, 330] on span "Exit" at bounding box center [67, 332] width 110 height 8
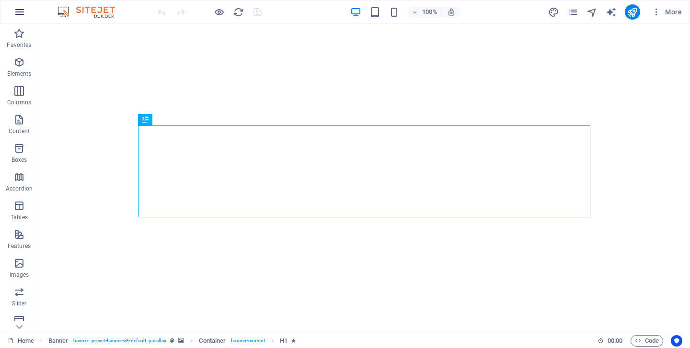
click at [18, 9] on icon "button" at bounding box center [19, 11] width 11 height 11
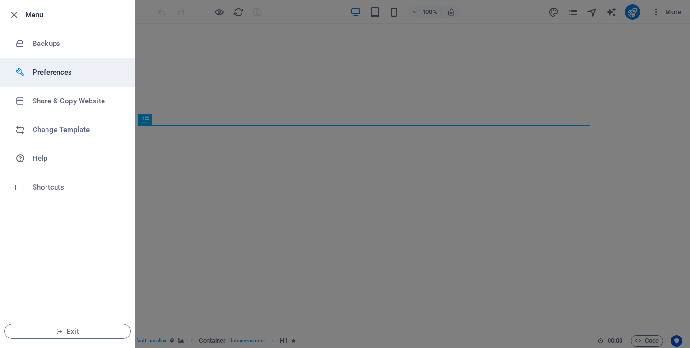
click at [51, 78] on li "Preferences" at bounding box center [67, 72] width 134 height 29
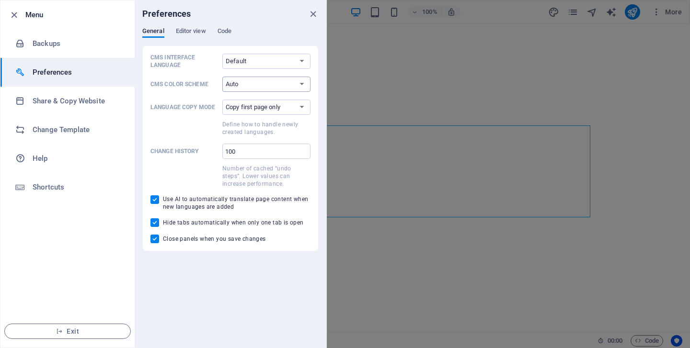
click at [256, 82] on select "Auto Dark Light" at bounding box center [266, 84] width 88 height 15
click at [222, 77] on select "Auto Dark Light" at bounding box center [266, 84] width 88 height 15
click at [237, 106] on select "Copy first page only Copy all pages" at bounding box center [266, 107] width 88 height 15
click at [222, 100] on select "Copy first page only Copy all pages" at bounding box center [266, 107] width 88 height 15
click at [246, 151] on input "100" at bounding box center [266, 151] width 88 height 15
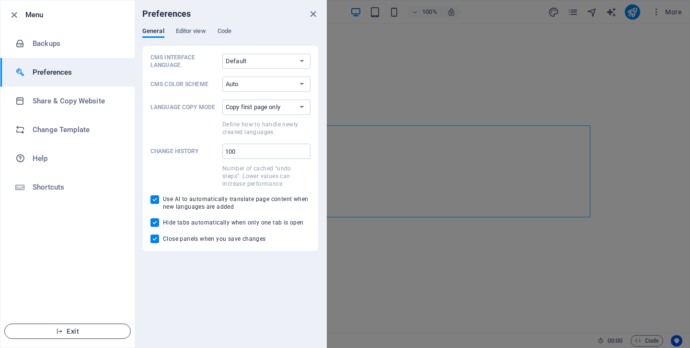
click at [63, 331] on span "Exit" at bounding box center [67, 332] width 110 height 8
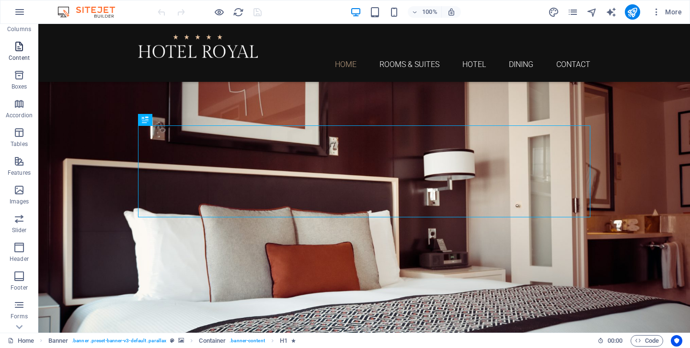
scroll to position [122, 0]
click at [21, 283] on icon "button" at bounding box center [18, 284] width 11 height 11
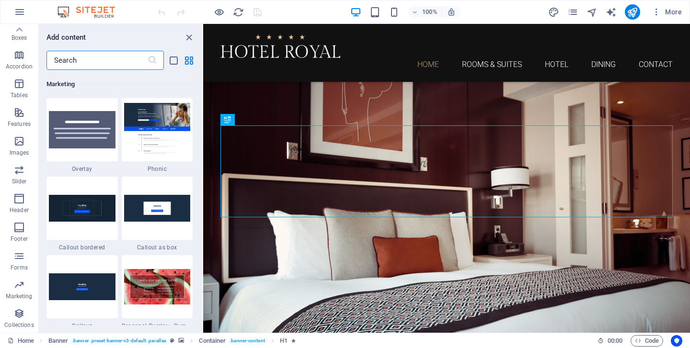
scroll to position [7800, 0]
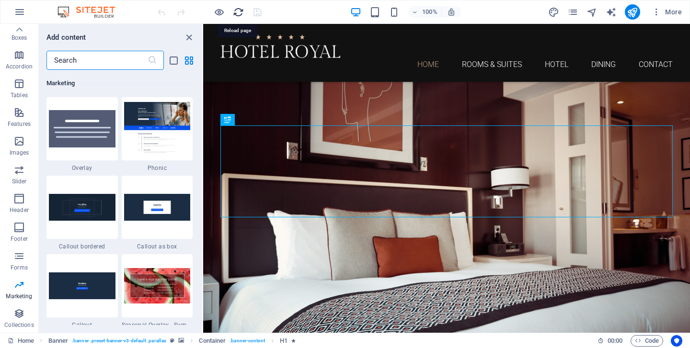
click at [240, 10] on icon "reload" at bounding box center [238, 12] width 11 height 11
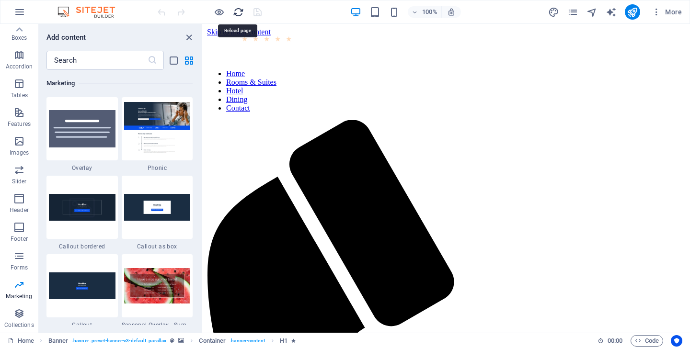
scroll to position [0, 0]
click at [593, 11] on icon "navigator" at bounding box center [591, 12] width 11 height 11
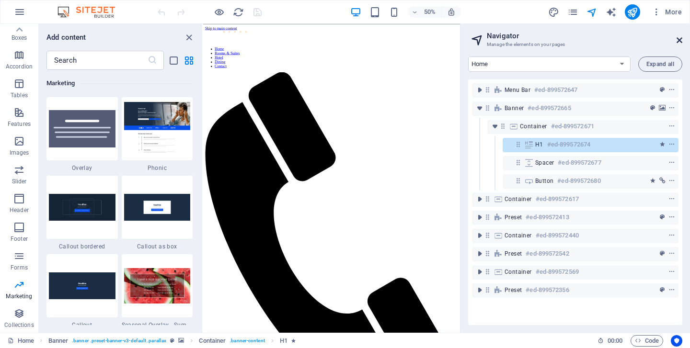
click at [676, 41] on icon at bounding box center [679, 40] width 6 height 8
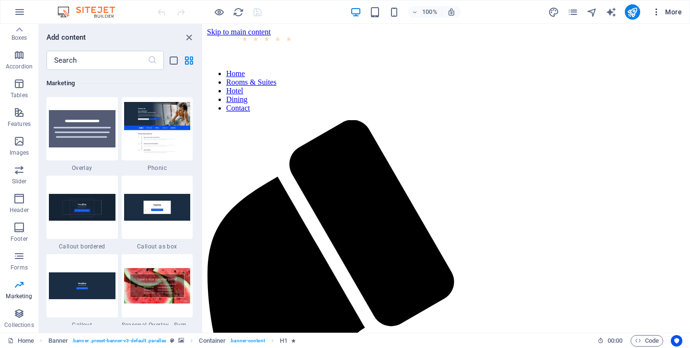
click at [657, 10] on icon "button" at bounding box center [656, 12] width 10 height 10
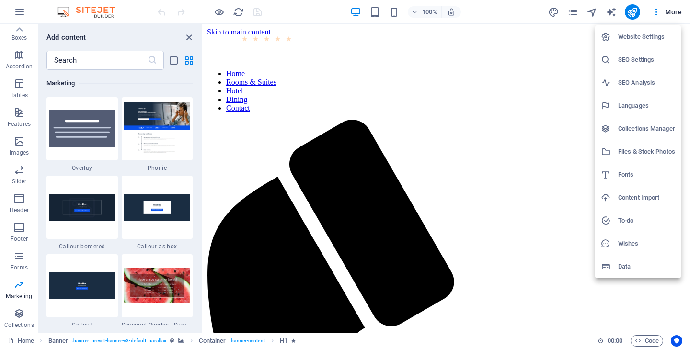
click at [634, 205] on li "Content Import" at bounding box center [638, 197] width 86 height 23
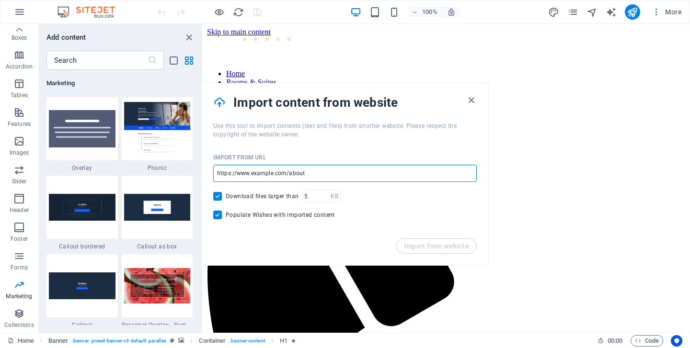
click at [290, 180] on input "url" at bounding box center [344, 173] width 263 height 17
click at [306, 177] on input "url" at bounding box center [344, 173] width 263 height 17
click at [317, 174] on input "url" at bounding box center [344, 173] width 263 height 17
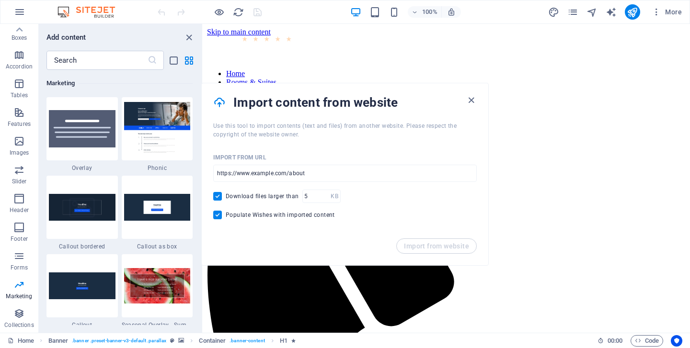
click at [286, 193] on span "Download files larger than" at bounding box center [262, 196] width 73 height 8
click at [226, 193] on input "Download files larger than" at bounding box center [219, 196] width 12 height 9
click at [279, 198] on span "Download files larger than" at bounding box center [262, 196] width 73 height 8
click at [226, 198] on input "Download files larger than" at bounding box center [219, 196] width 12 height 9
checkbox input "true"
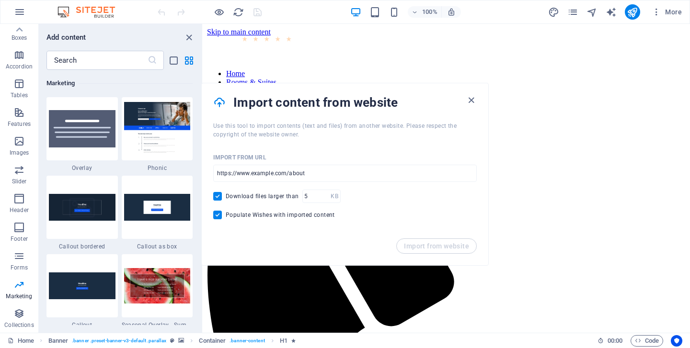
click at [244, 213] on span "Populate Wishes with imported content" at bounding box center [280, 215] width 109 height 8
click at [226, 213] on input "Populate Wishes with imported content" at bounding box center [219, 215] width 12 height 9
click at [244, 213] on span "Populate Wishes with imported content" at bounding box center [280, 215] width 109 height 8
click at [226, 213] on input "Populate Wishes with imported content" at bounding box center [219, 215] width 12 height 9
checkbox input "true"
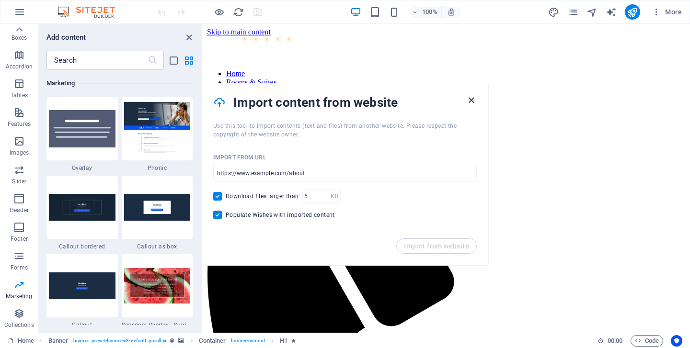
click at [470, 100] on icon "button" at bounding box center [470, 100] width 11 height 11
